Goal: Task Accomplishment & Management: Use online tool/utility

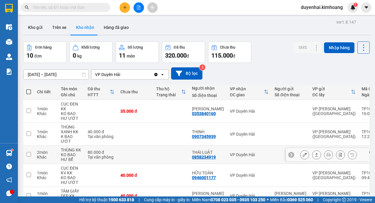
scroll to position [60, 0]
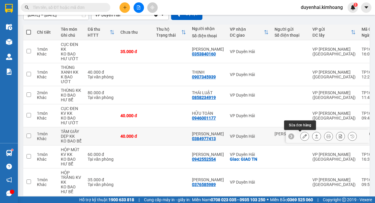
click at [303, 138] on icon at bounding box center [305, 136] width 4 height 4
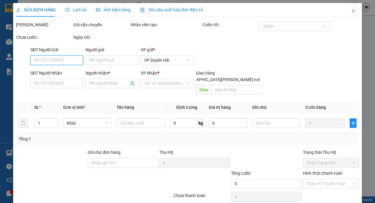
scroll to position [19, 0]
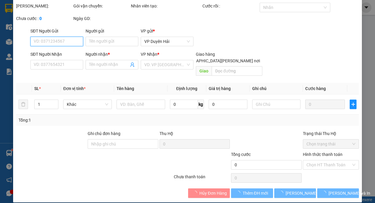
type input "[PERSON_NAME]"
type input "0384977413"
type input "[PERSON_NAME]"
type input "40.000"
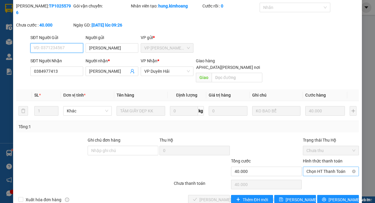
click at [313, 167] on span "Chọn HT Thanh Toán" at bounding box center [331, 171] width 49 height 9
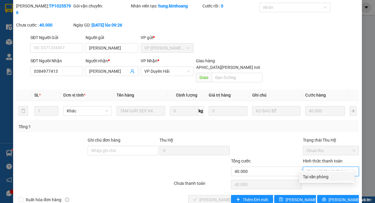
click at [316, 178] on div "Tại văn phòng" at bounding box center [327, 177] width 48 height 7
type input "0"
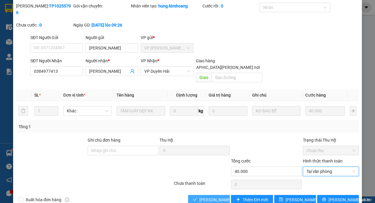
drag, startPoint x: 205, startPoint y: 193, endPoint x: 229, endPoint y: 183, distance: 26.5
click at [205, 197] on span "[PERSON_NAME] và [PERSON_NAME] hàng" at bounding box center [240, 200] width 81 height 7
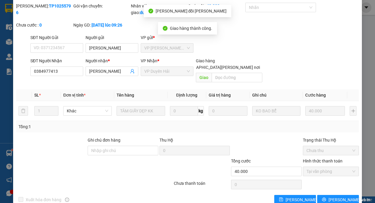
scroll to position [0, 0]
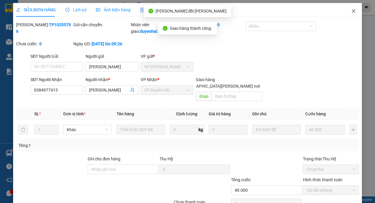
click at [351, 13] on icon "close" at bounding box center [353, 11] width 5 height 5
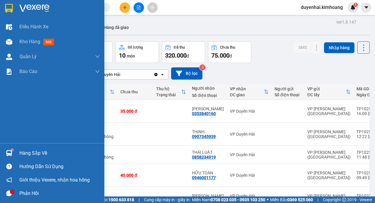
click at [38, 153] on div "Hàng sắp về" at bounding box center [59, 153] width 81 height 9
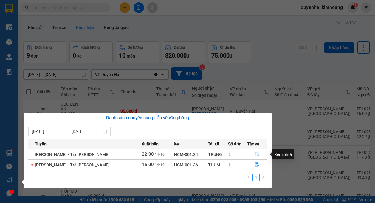
click at [256, 156] on icon "file-done" at bounding box center [257, 154] width 4 height 4
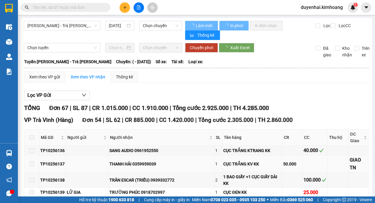
type input "[DATE]"
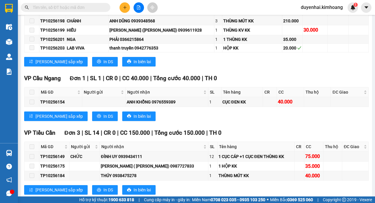
scroll to position [626, 0]
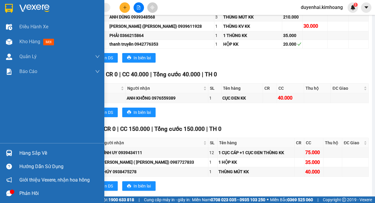
click at [18, 151] on div "Hàng sắp về" at bounding box center [52, 152] width 104 height 13
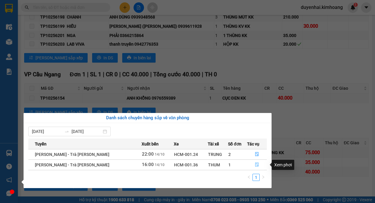
click at [251, 166] on button "button" at bounding box center [257, 165] width 19 height 10
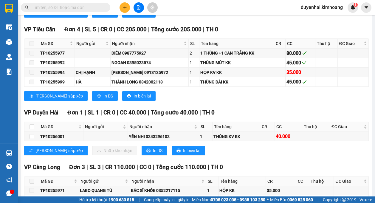
scroll to position [539, 0]
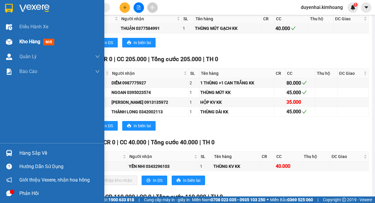
click at [35, 43] on span "Kho hàng" at bounding box center [29, 42] width 21 height 6
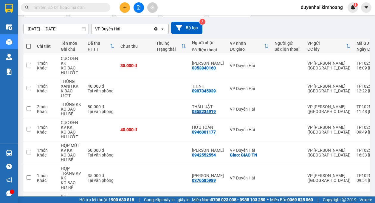
scroll to position [38, 0]
